Goal: Task Accomplishment & Management: Manage account settings

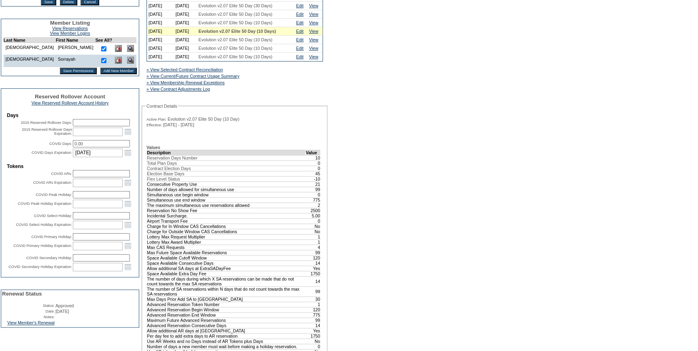
scroll to position [220, 0]
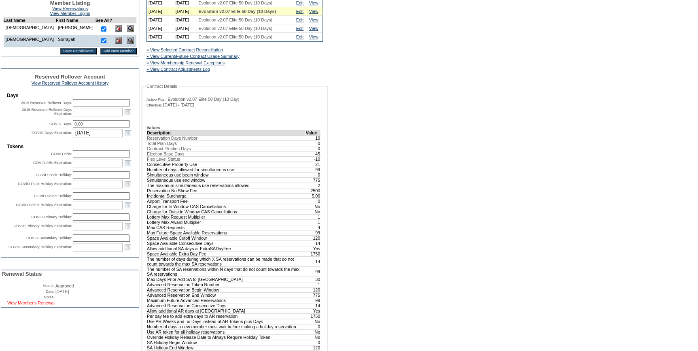
click at [55, 305] on link "View Member's Renewal" at bounding box center [30, 302] width 47 height 5
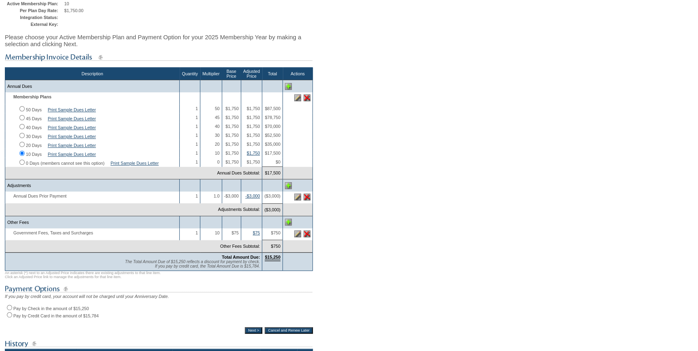
scroll to position [110, 0]
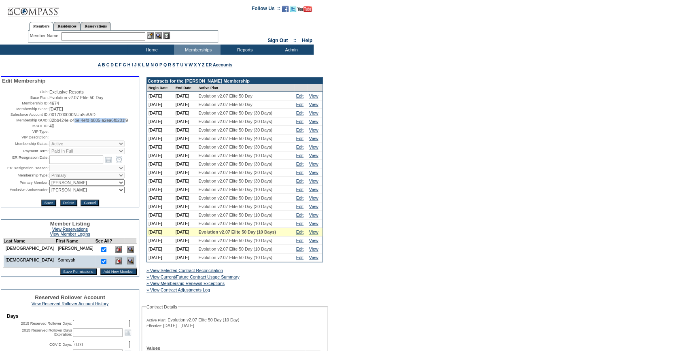
drag, startPoint x: 136, startPoint y: 124, endPoint x: 77, endPoint y: 119, distance: 58.9
click at [77, 120] on table "Edit Membership Club: Exclusive Resorts Base Plan: Evolution v2.07 Elite 50 Day…" at bounding box center [70, 142] width 138 height 130
drag, startPoint x: 77, startPoint y: 119, endPoint x: 133, endPoint y: 129, distance: 57.1
click at [131, 134] on td at bounding box center [93, 131] width 89 height 5
drag, startPoint x: 138, startPoint y: 122, endPoint x: 48, endPoint y: 124, distance: 89.8
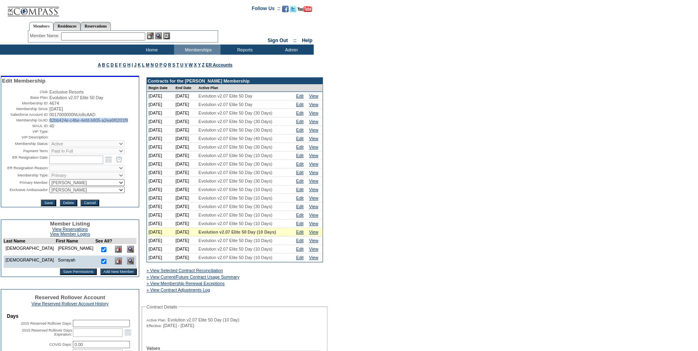
click at [48, 124] on table "Edit Membership Club: Exclusive Resorts Base Plan: Evolution v2.07 Elite 50 Day…" at bounding box center [70, 142] width 138 height 130
copy span "82bb424e-c4be-4efd-b805-a2ea6f0201f9"
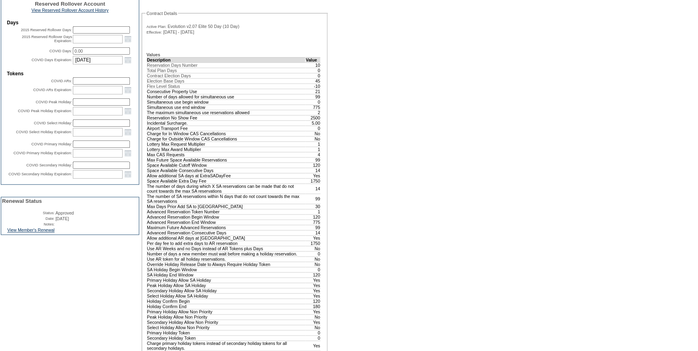
scroll to position [294, 0]
click at [50, 231] on link "View Member's Renewal" at bounding box center [30, 229] width 47 height 5
